Goal: Task Accomplishment & Management: Manage account settings

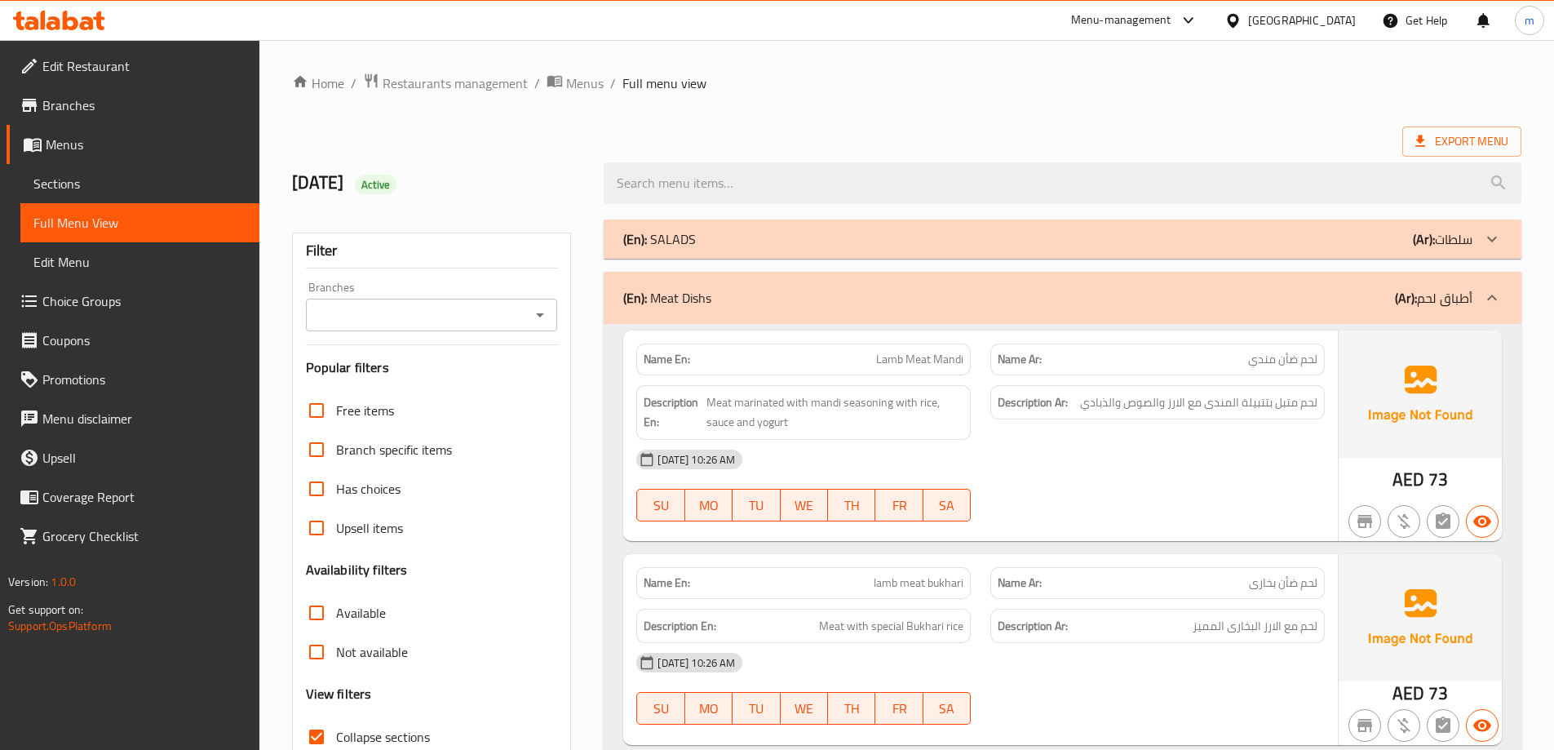
click at [79, 69] on span "Edit Restaurant" at bounding box center [144, 66] width 204 height 20
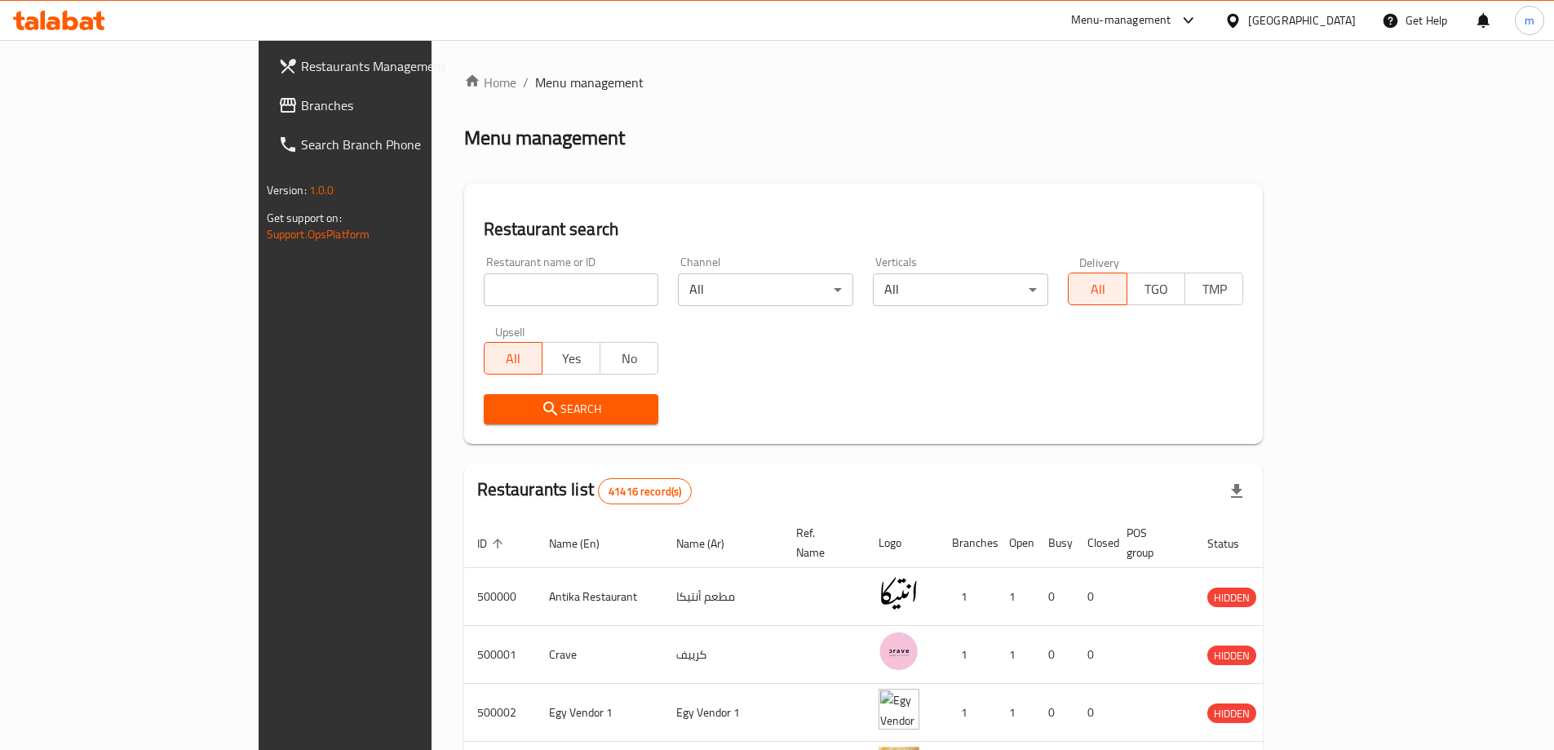
click at [1358, 20] on div "[GEOGRAPHIC_DATA]" at bounding box center [1290, 20] width 157 height 39
click at [1337, 26] on div "[GEOGRAPHIC_DATA]" at bounding box center [1302, 20] width 108 height 18
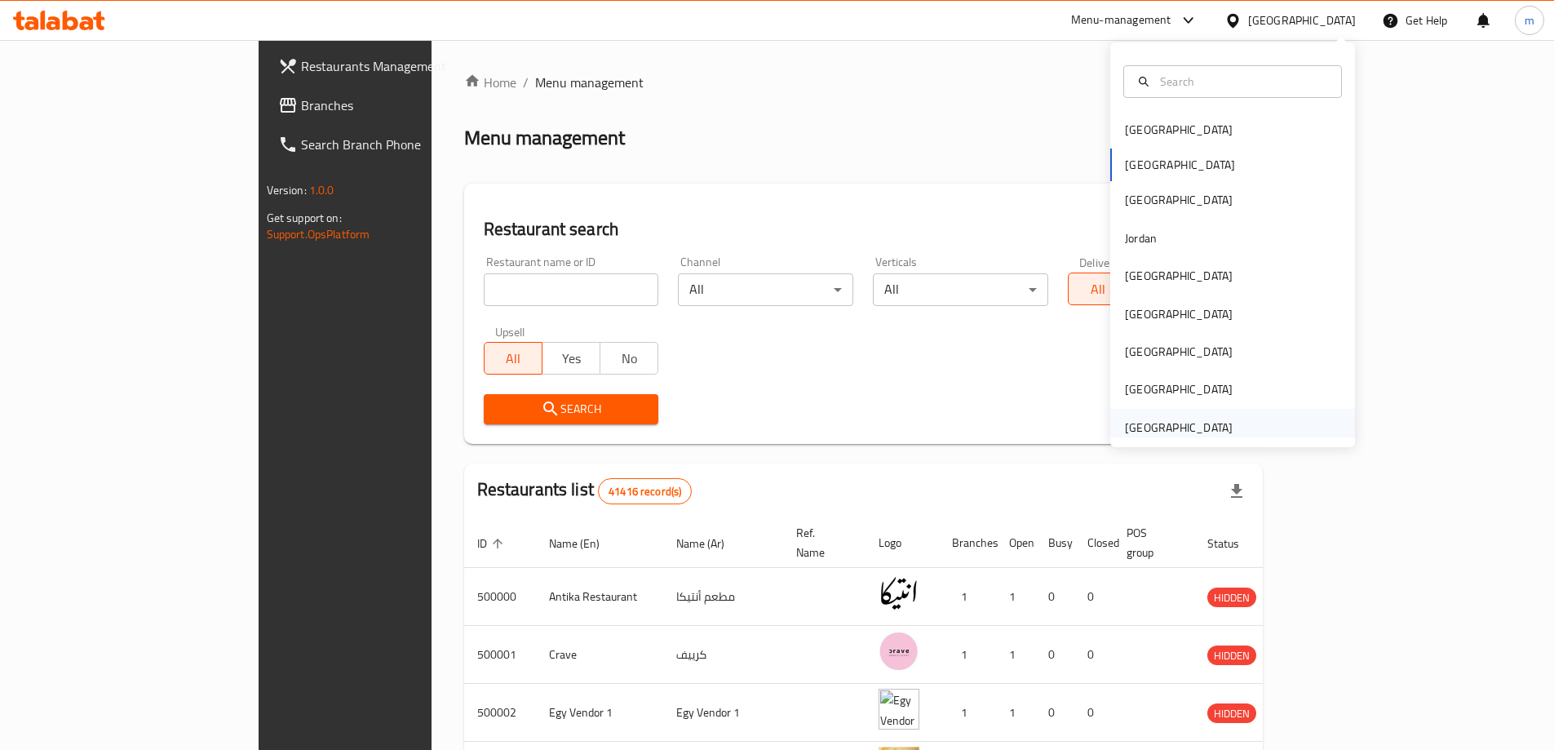
click at [1221, 426] on div "[GEOGRAPHIC_DATA]" at bounding box center [1179, 428] width 134 height 38
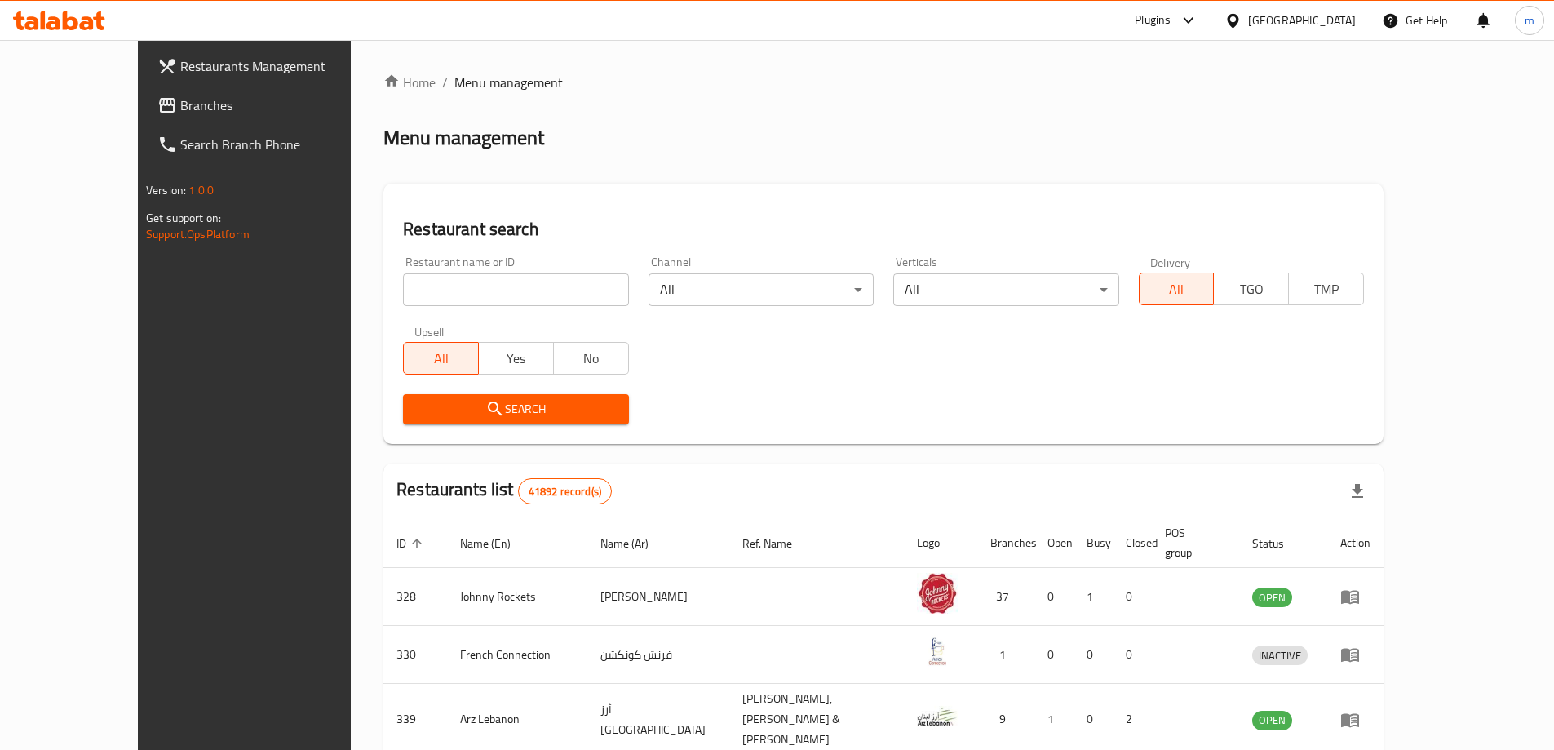
click at [1190, 14] on icon at bounding box center [1189, 21] width 20 height 20
click at [1082, 144] on div "Restaurant-Management" at bounding box center [1034, 148] width 128 height 18
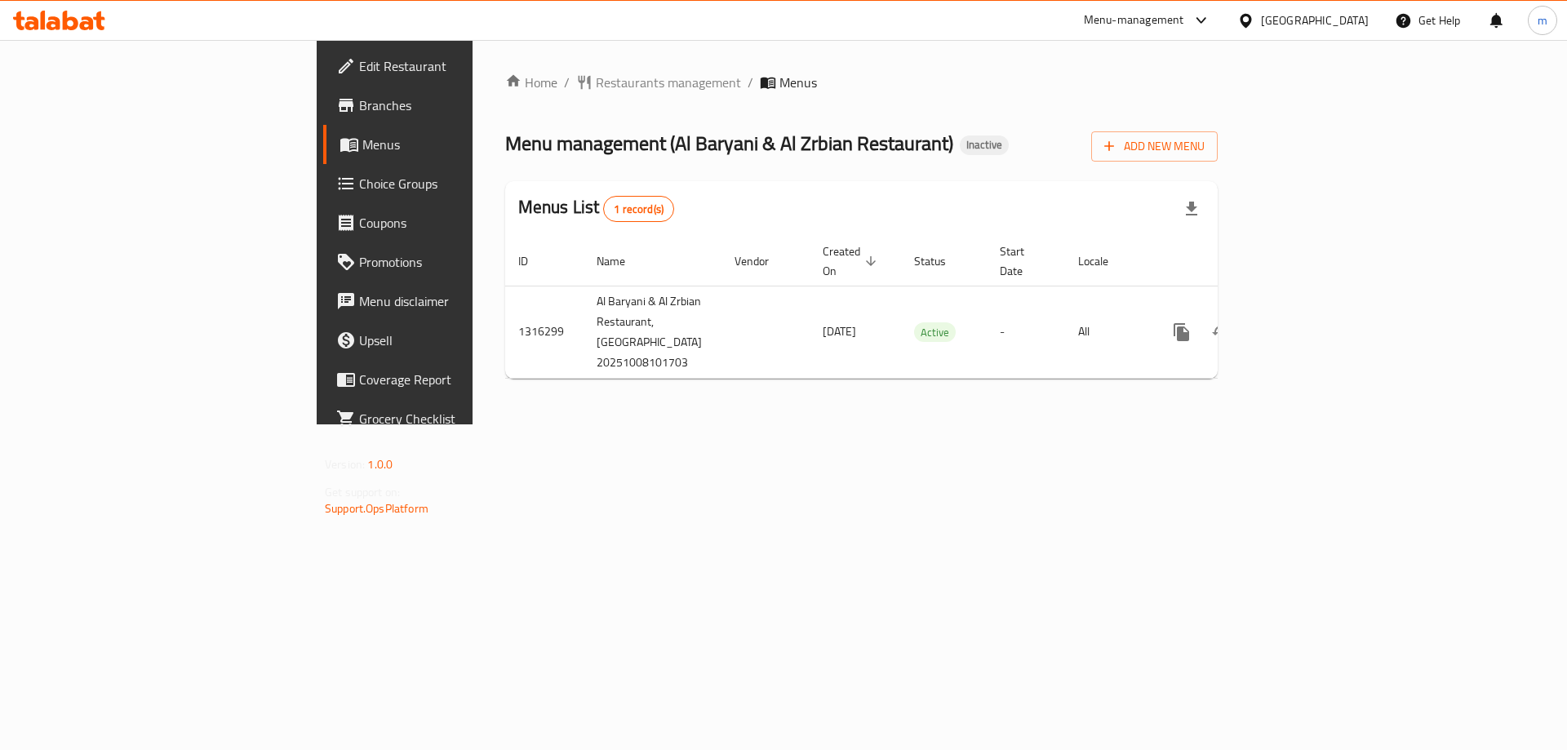
click at [359, 72] on span "Edit Restaurant" at bounding box center [462, 66] width 206 height 20
